Goal: Information Seeking & Learning: Learn about a topic

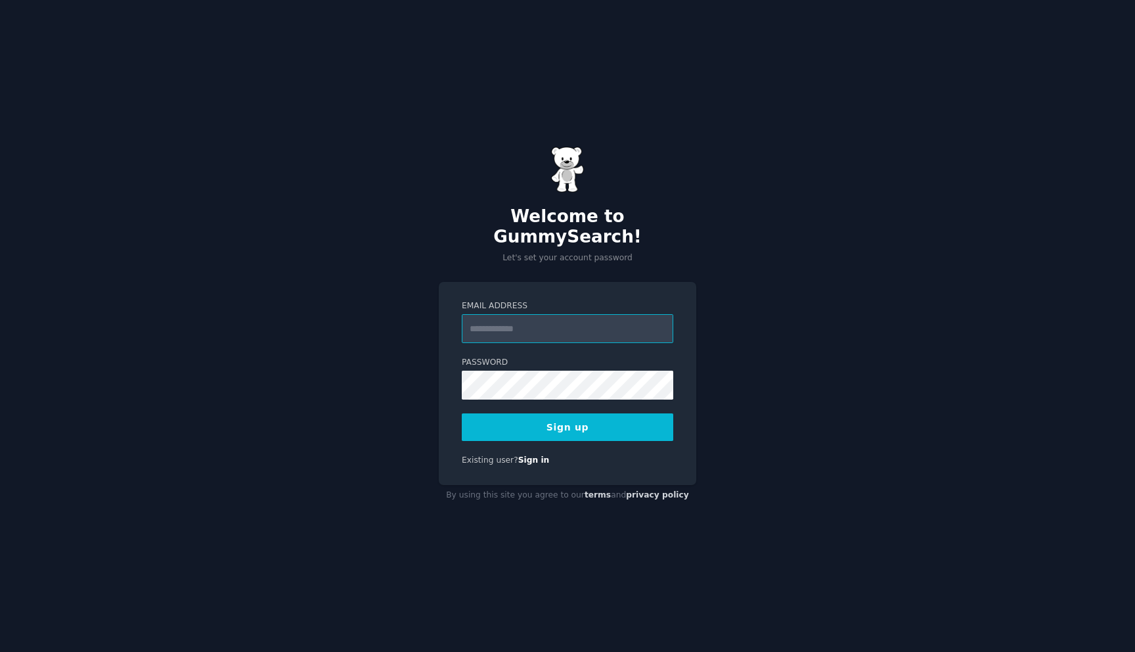
type input "**********"
click at [596, 413] on button "Sign up" at bounding box center [567, 427] width 211 height 28
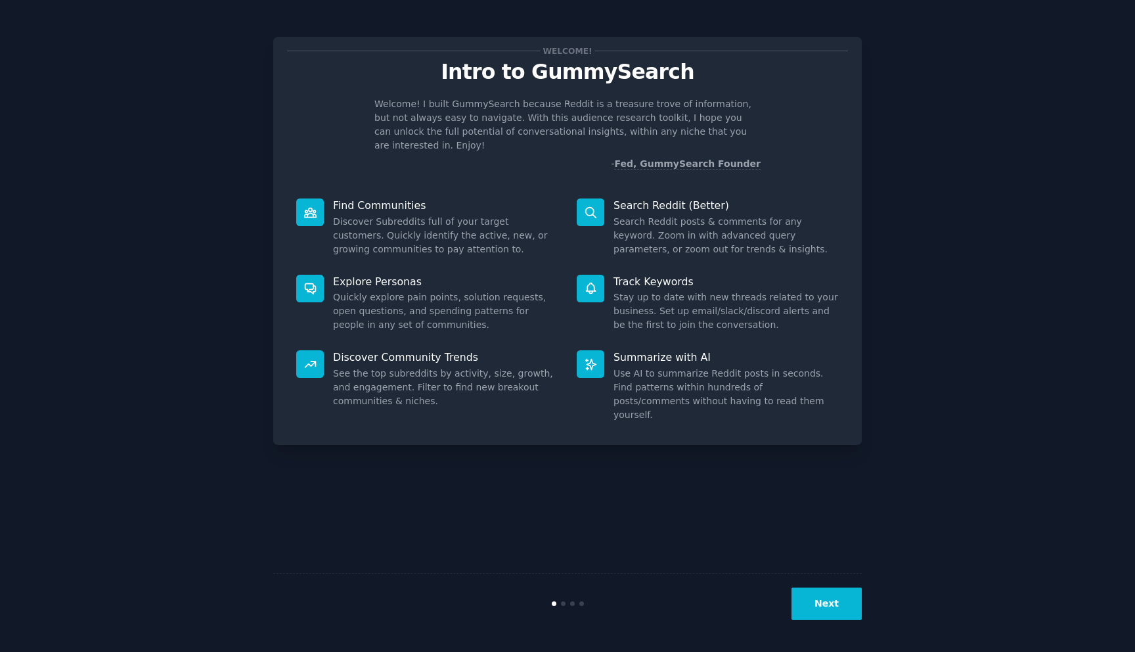
click at [324, 157] on div "Welcome! Intro to GummySearch Welcome! I built GummySearch because Reddit is a …" at bounding box center [567, 241] width 588 height 408
click at [834, 609] on button "Next" at bounding box center [826, 603] width 70 height 32
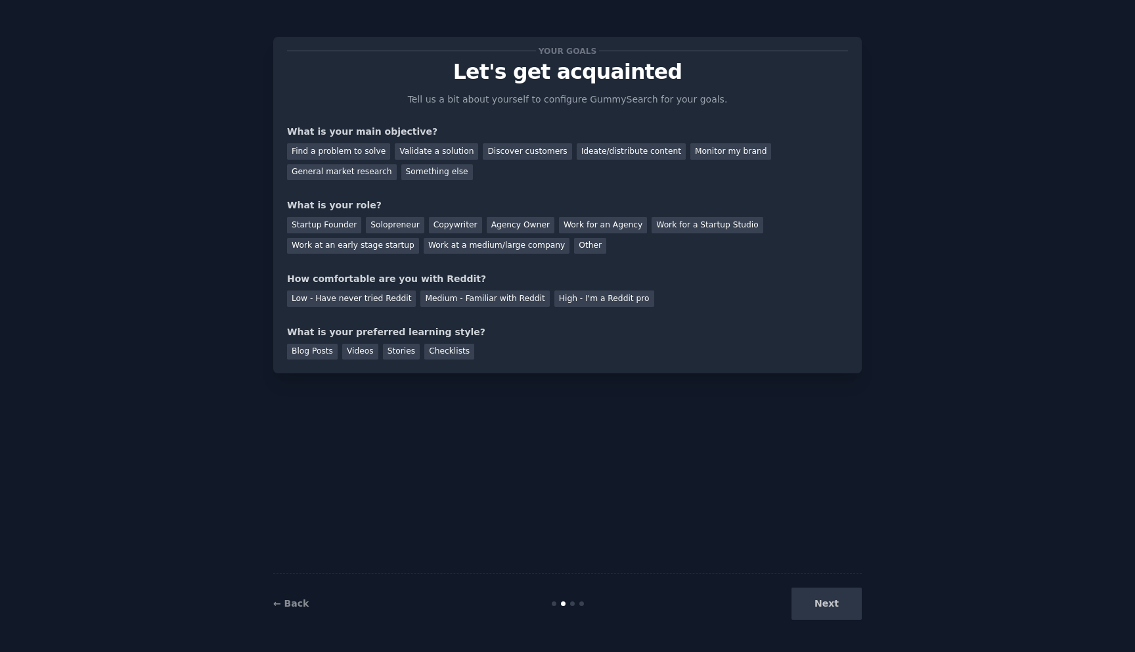
click at [826, 612] on div "Next" at bounding box center [763, 603] width 196 height 32
click at [355, 153] on div "Find a problem to solve" at bounding box center [338, 151] width 103 height 16
click at [832, 606] on div "Next" at bounding box center [763, 603] width 196 height 32
click at [336, 229] on div "Startup Founder" at bounding box center [324, 225] width 74 height 16
click at [347, 355] on div "Videos" at bounding box center [360, 351] width 36 height 16
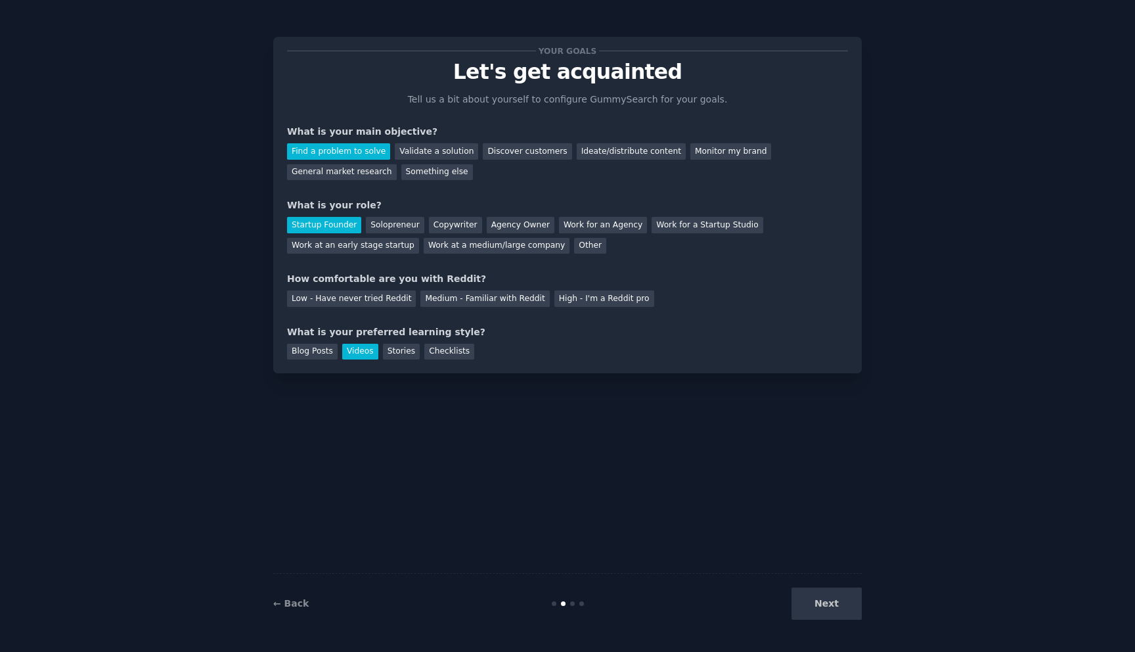
click at [832, 602] on div "Next" at bounding box center [763, 603] width 196 height 32
click at [325, 305] on div "Low - Have never tried Reddit" at bounding box center [351, 298] width 129 height 16
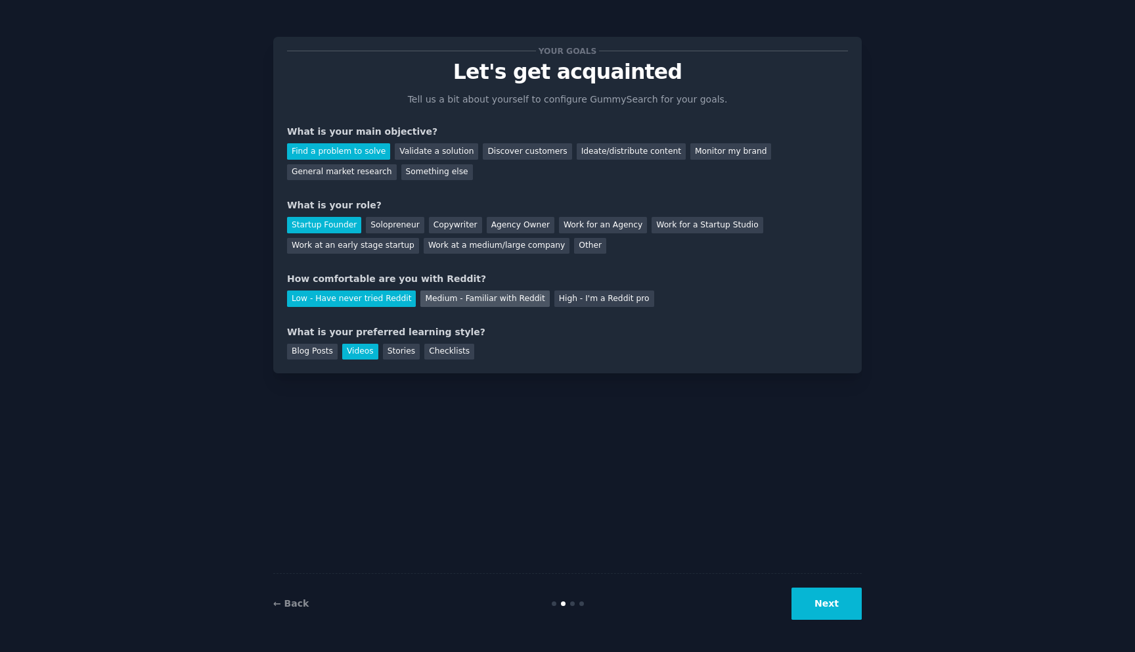
click at [456, 300] on div "Medium - Familiar with Reddit" at bounding box center [484, 298] width 129 height 16
click at [837, 609] on button "Next" at bounding box center [826, 603] width 70 height 32
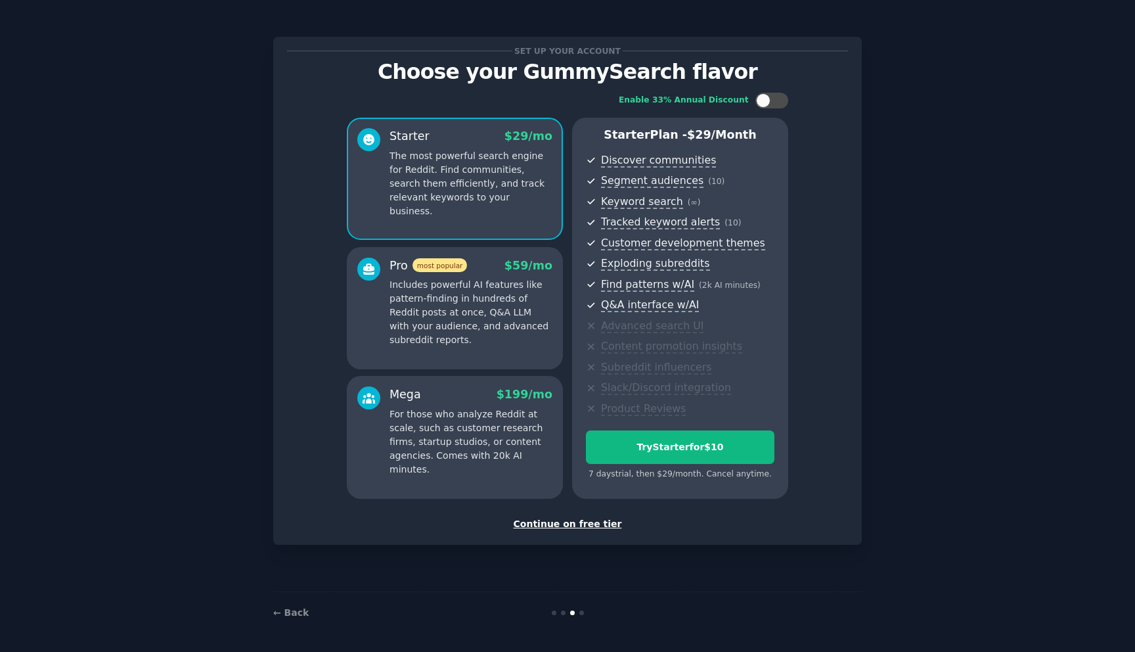
click at [568, 526] on div "Continue on free tier" at bounding box center [567, 524] width 561 height 14
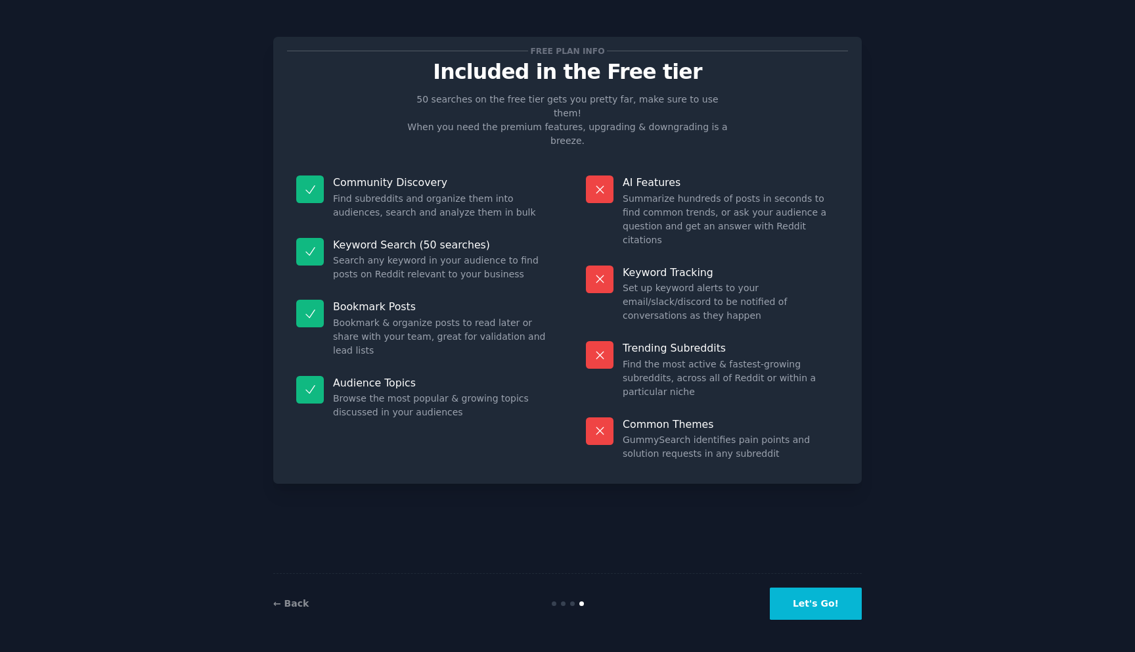
click at [816, 616] on button "Let's Go!" at bounding box center [816, 603] width 92 height 32
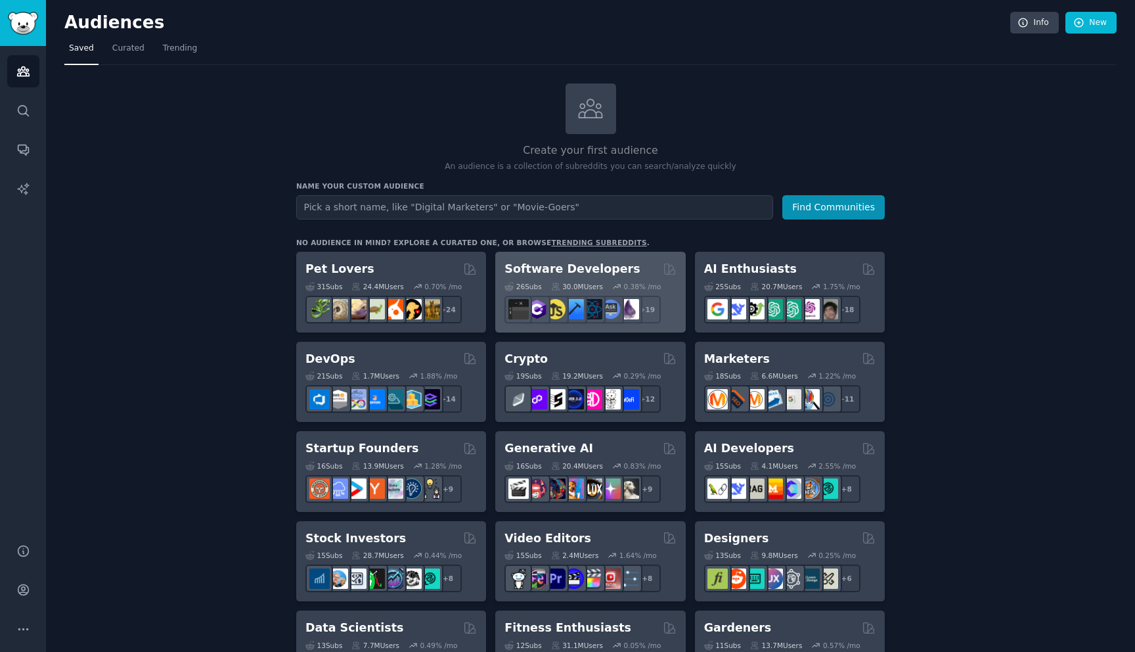
click at [581, 273] on h2 "Software Developers" at bounding box center [571, 269] width 135 height 16
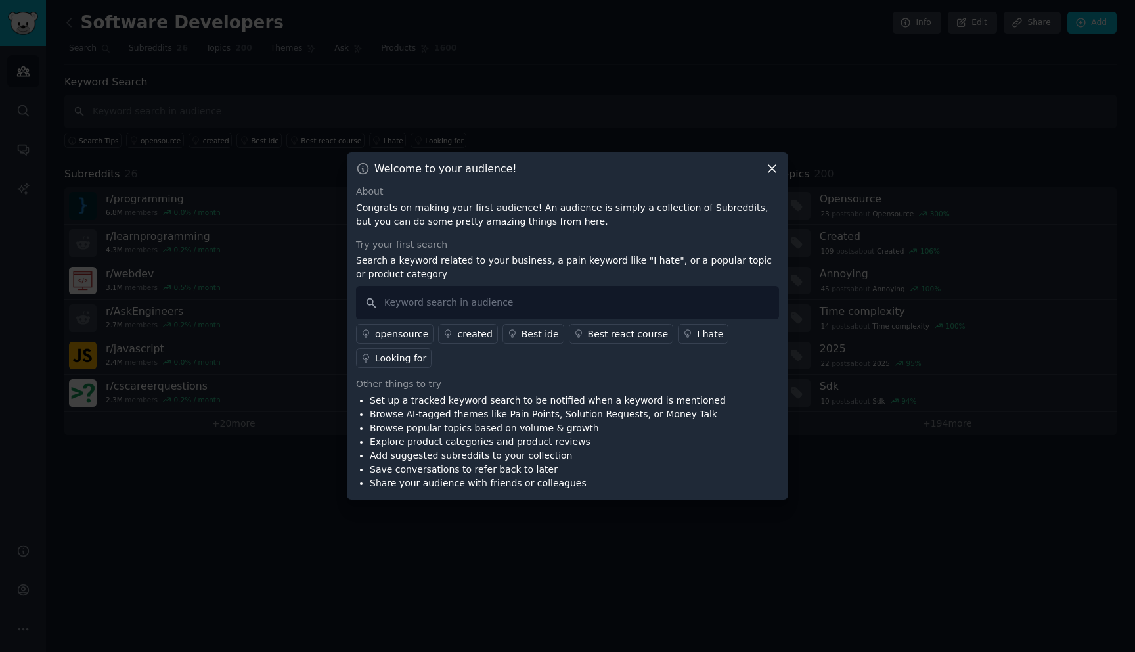
click at [773, 169] on icon at bounding box center [772, 169] width 14 height 14
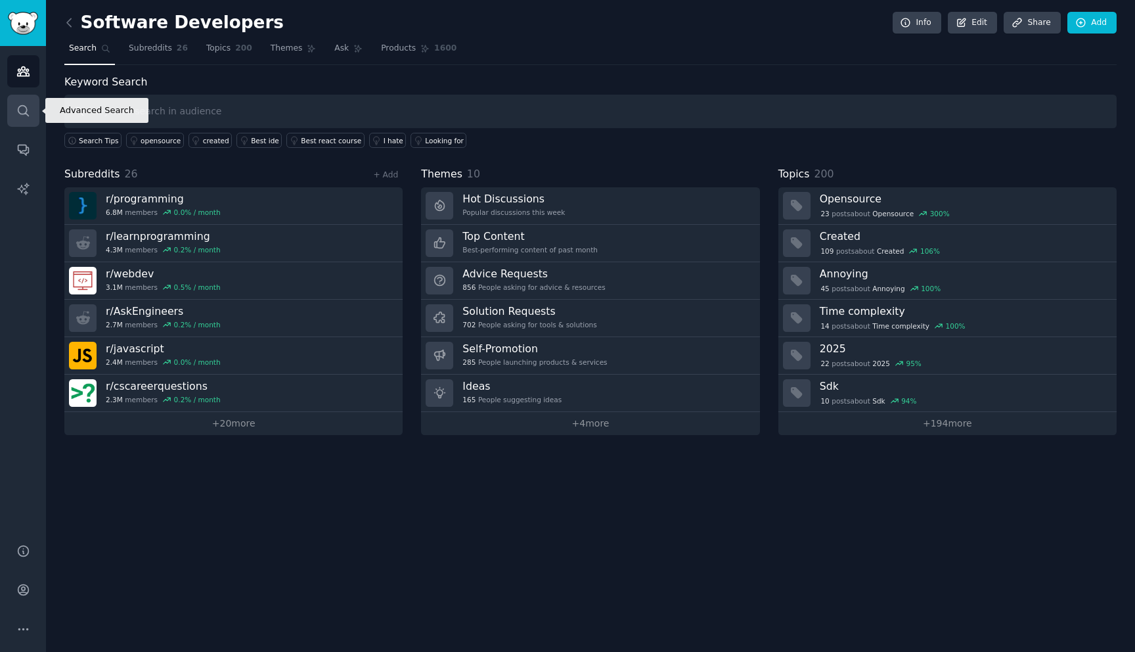
click at [14, 115] on link "Search" at bounding box center [23, 111] width 32 height 32
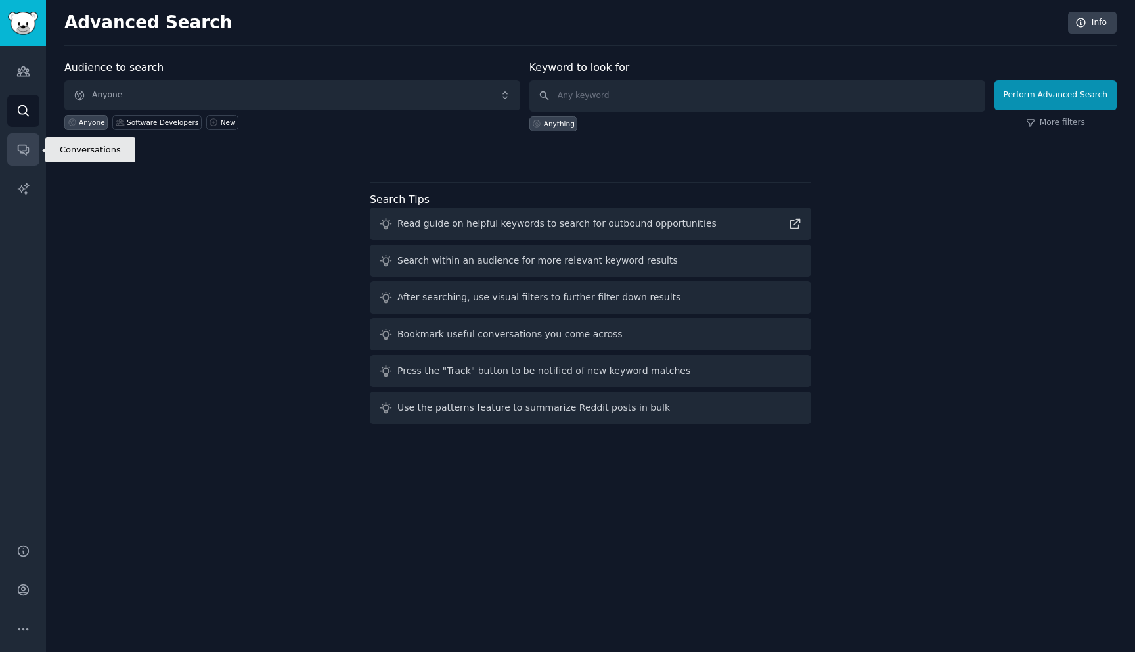
click at [14, 139] on link "Conversations" at bounding box center [23, 149] width 32 height 32
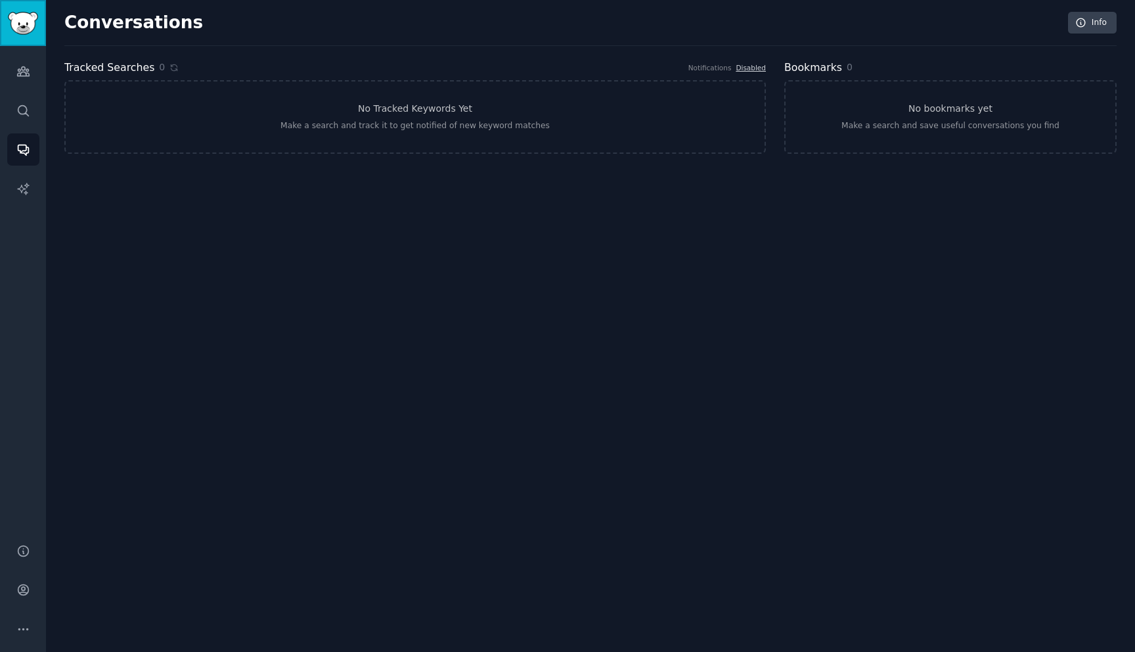
click at [26, 35] on link "Sidebar" at bounding box center [23, 23] width 46 height 46
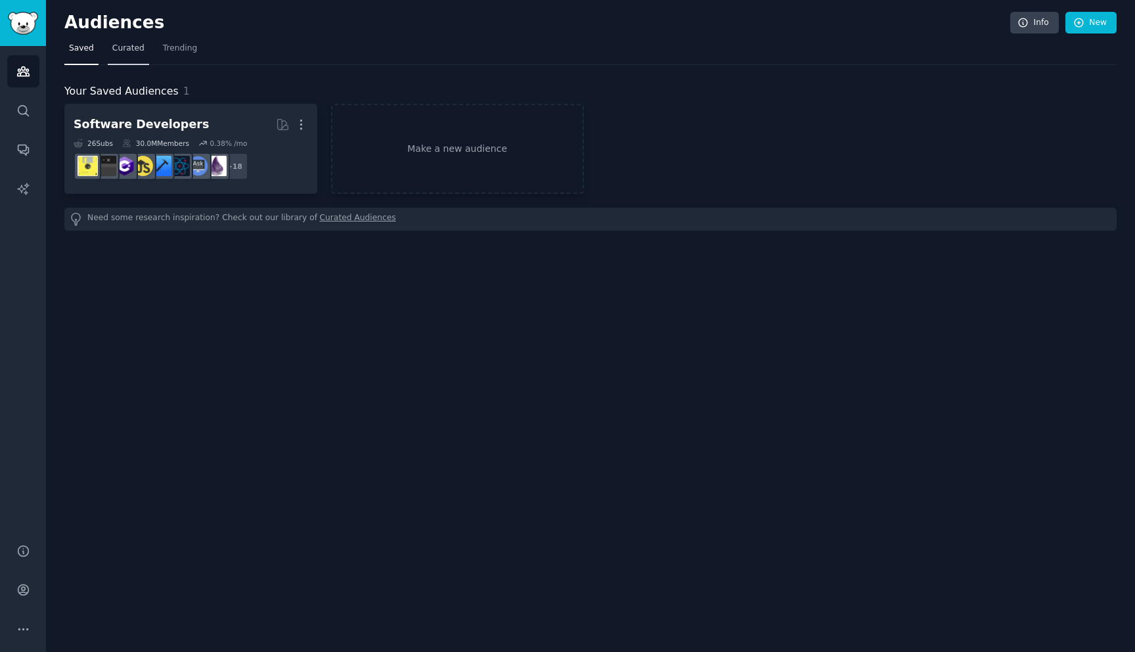
click at [130, 53] on span "Curated" at bounding box center [128, 49] width 32 height 12
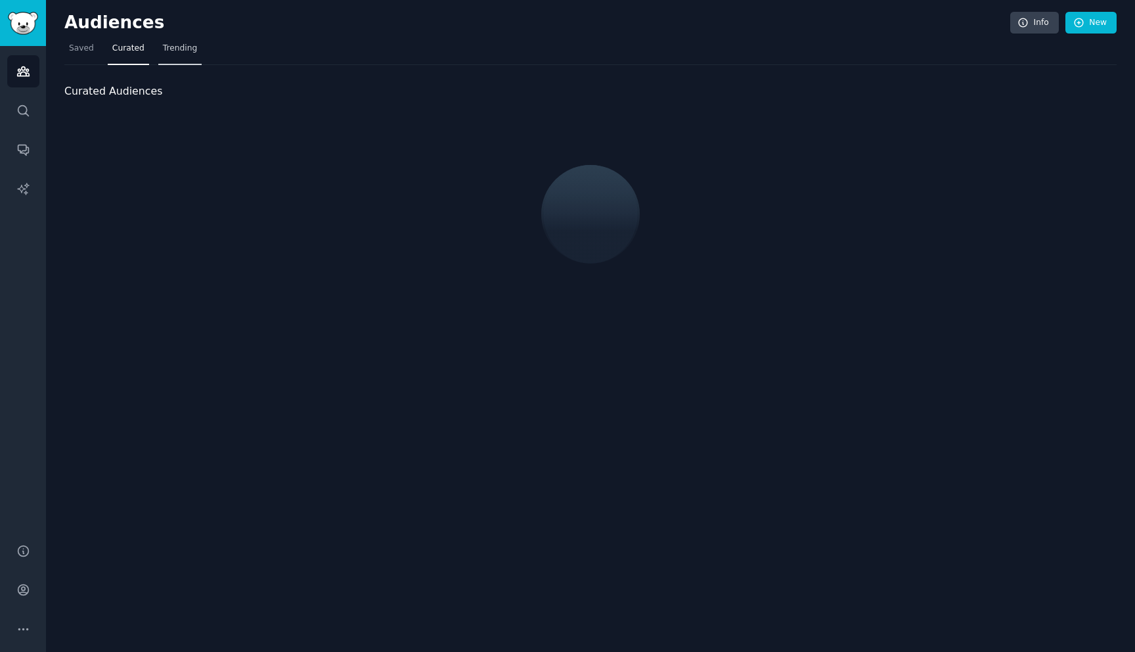
click at [163, 53] on span "Trending" at bounding box center [180, 49] width 34 height 12
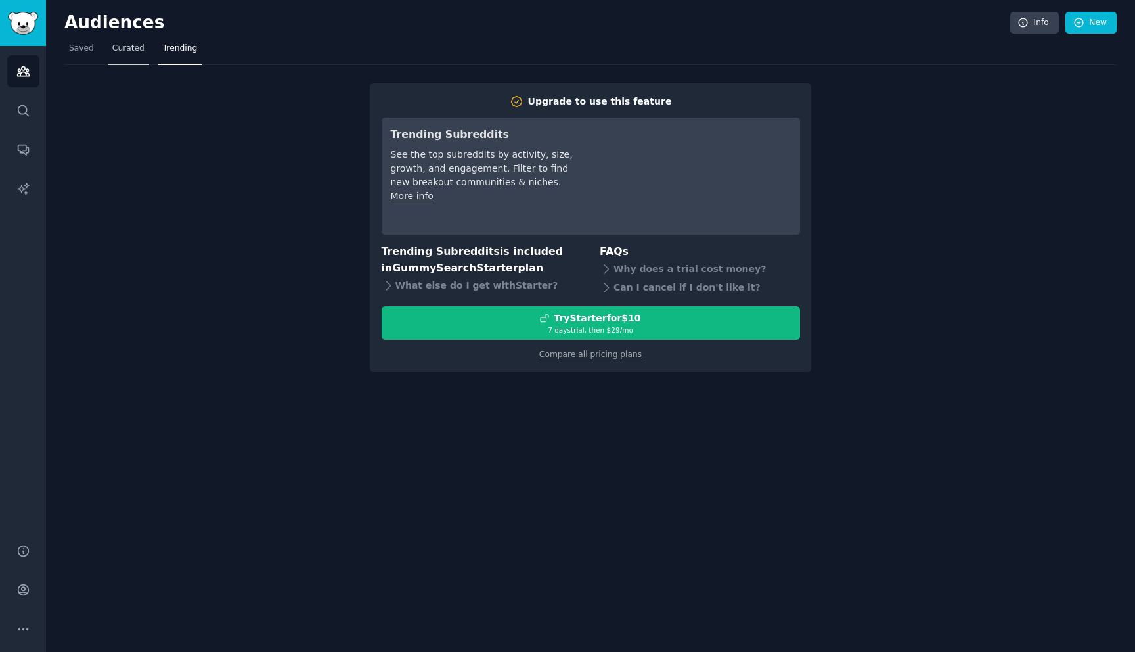
click at [137, 53] on span "Curated" at bounding box center [128, 49] width 32 height 12
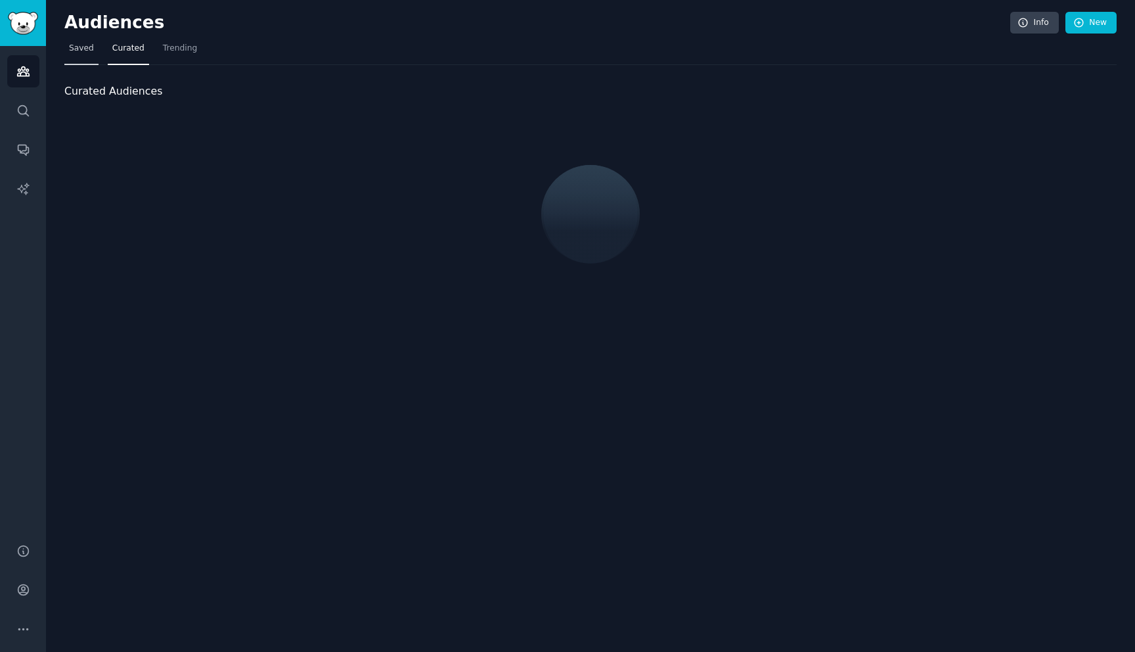
click at [87, 51] on span "Saved" at bounding box center [81, 49] width 25 height 12
